Goal: Information Seeking & Learning: Learn about a topic

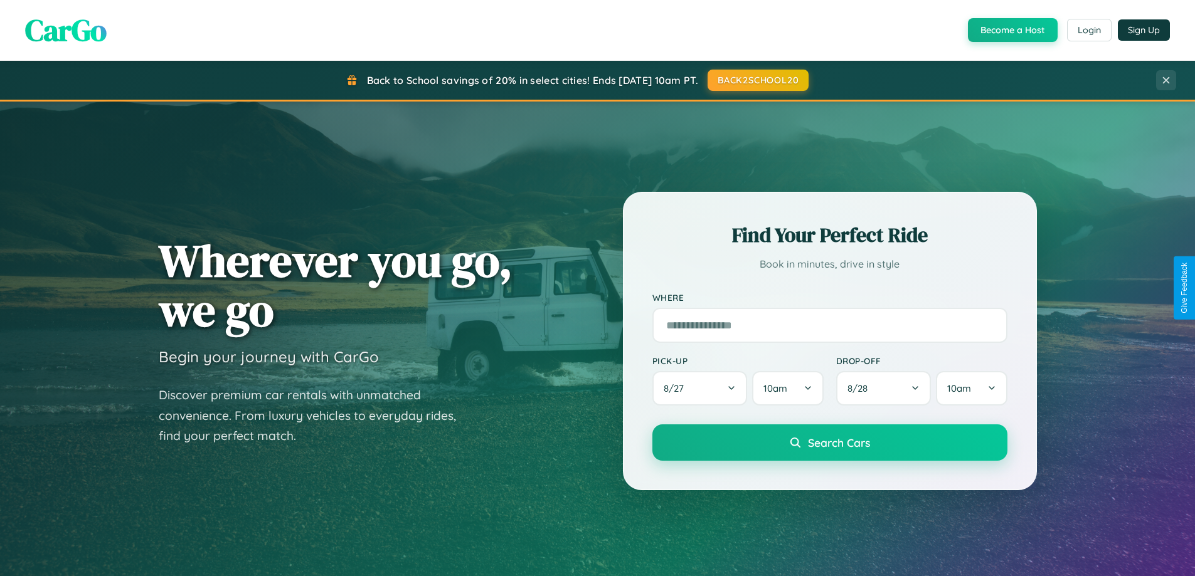
scroll to position [541, 0]
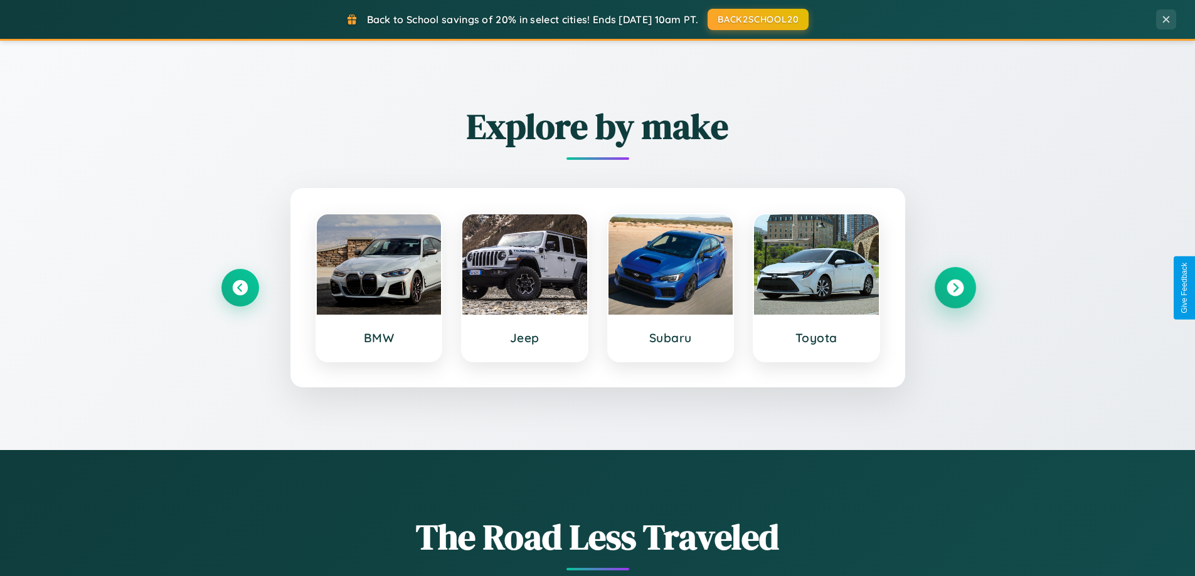
click at [955, 288] on icon at bounding box center [954, 288] width 17 height 17
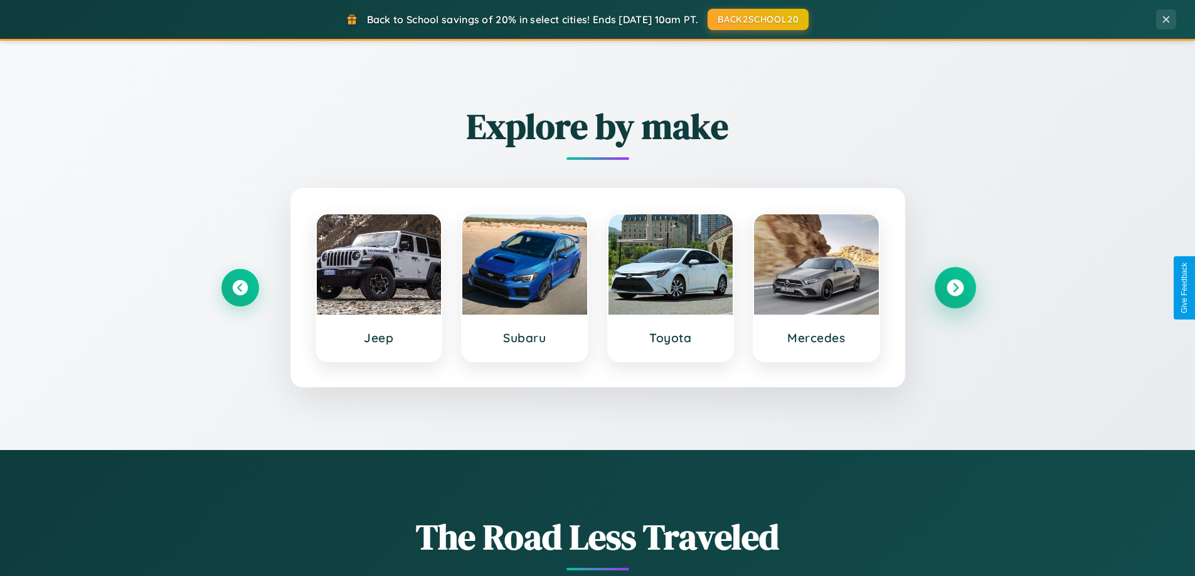
click at [955, 288] on icon at bounding box center [954, 288] width 17 height 17
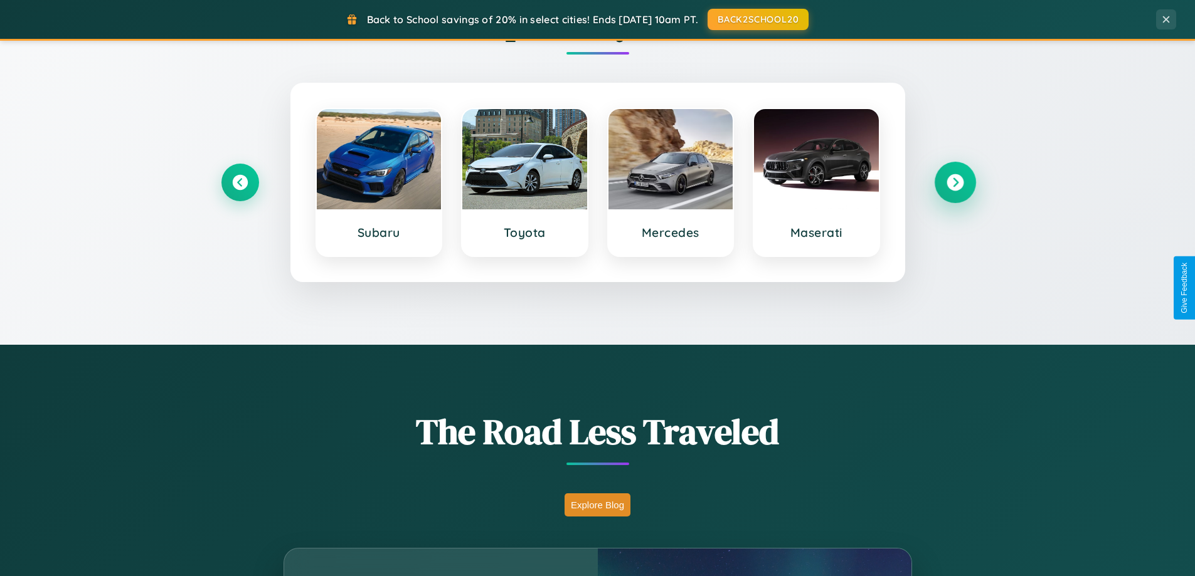
scroll to position [863, 0]
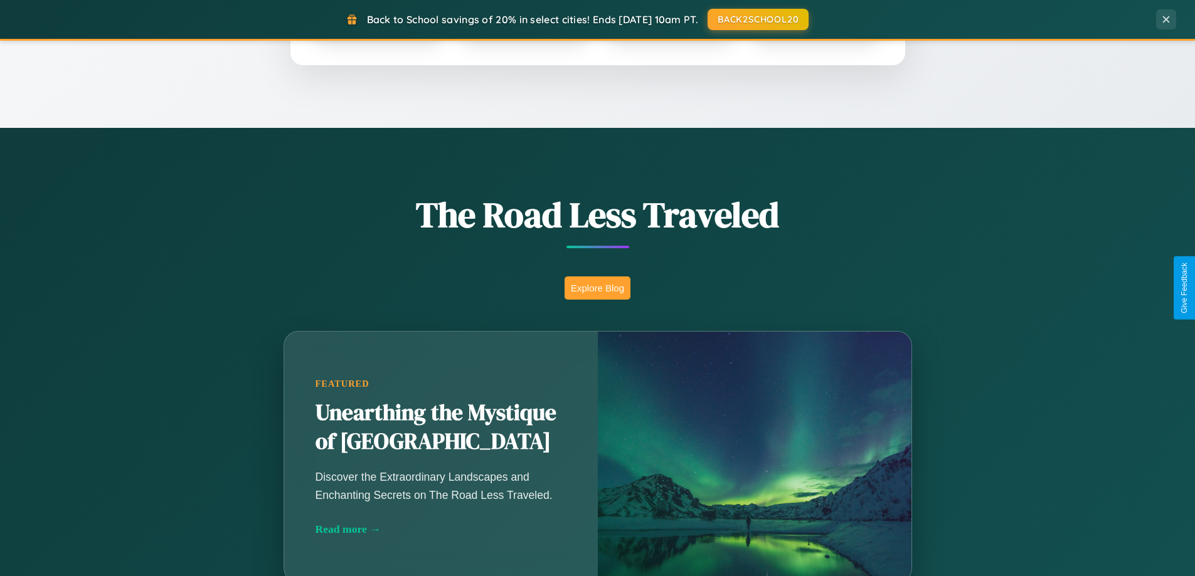
click at [597, 288] on button "Explore Blog" at bounding box center [597, 288] width 66 height 23
